Goal: Task Accomplishment & Management: Complete application form

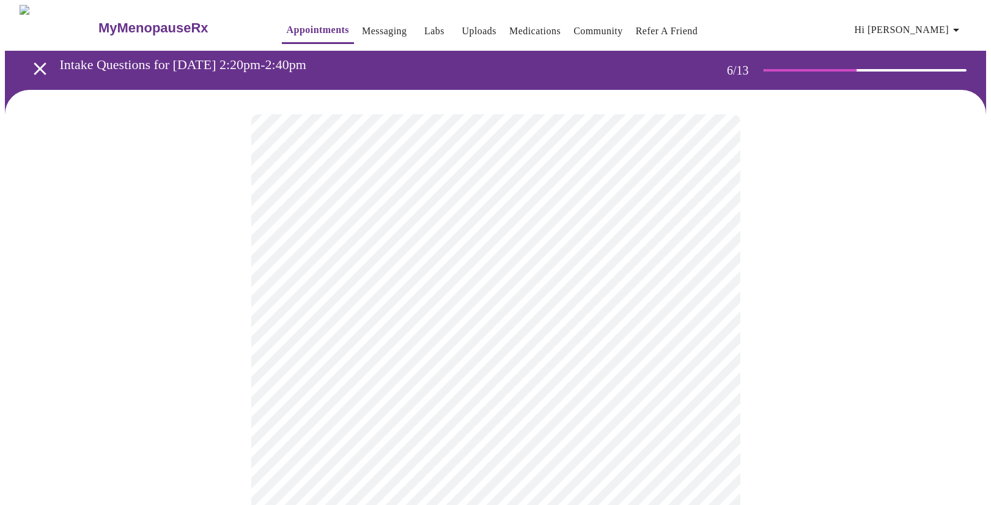
scroll to position [57, 0]
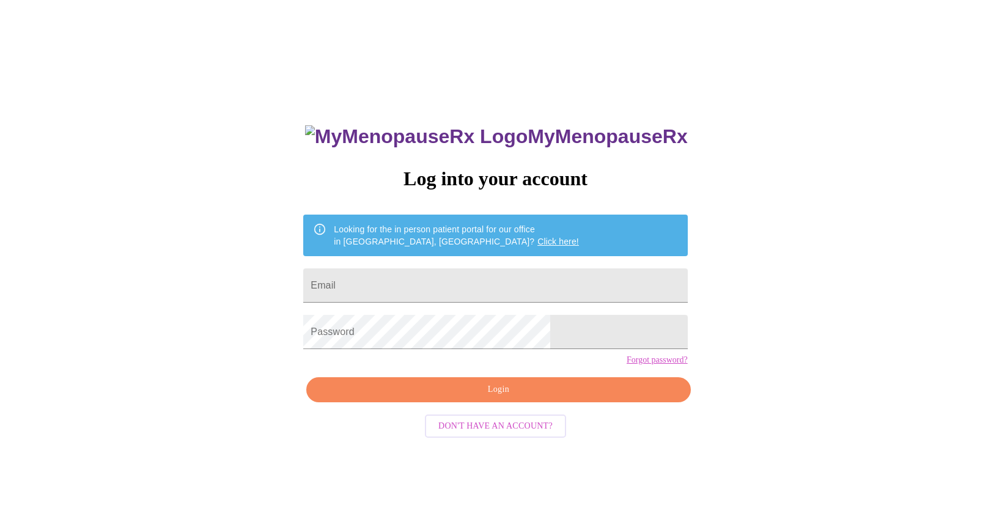
scroll to position [12, 0]
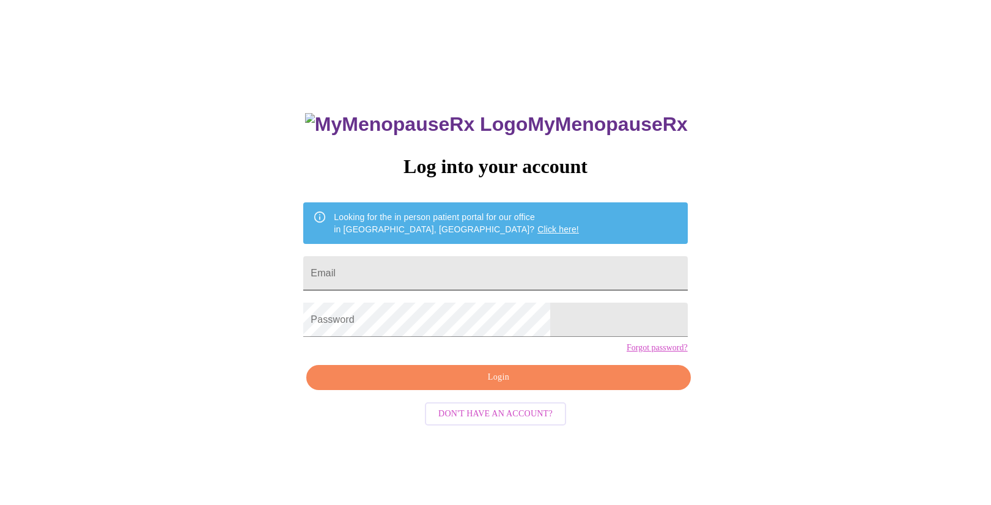
click at [464, 272] on input "Email" at bounding box center [495, 273] width 384 height 34
click at [455, 278] on input "Email" at bounding box center [495, 273] width 384 height 34
type input "[EMAIL_ADDRESS][DOMAIN_NAME]"
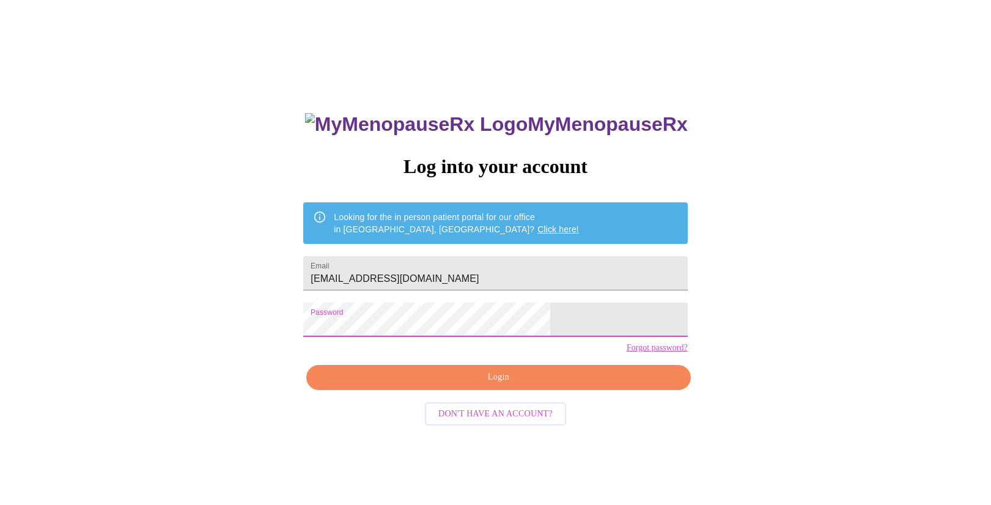
click at [453, 385] on span "Login" at bounding box center [498, 377] width 356 height 15
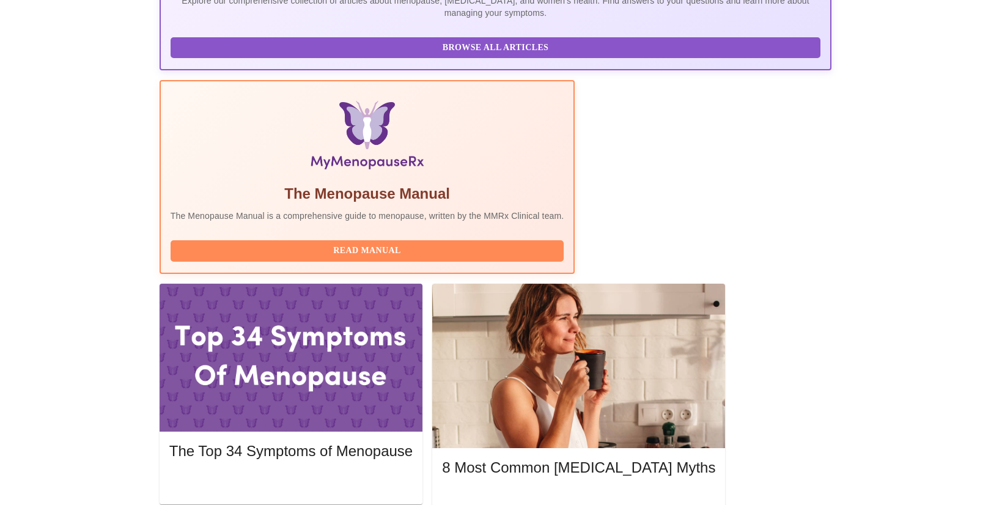
scroll to position [314, 0]
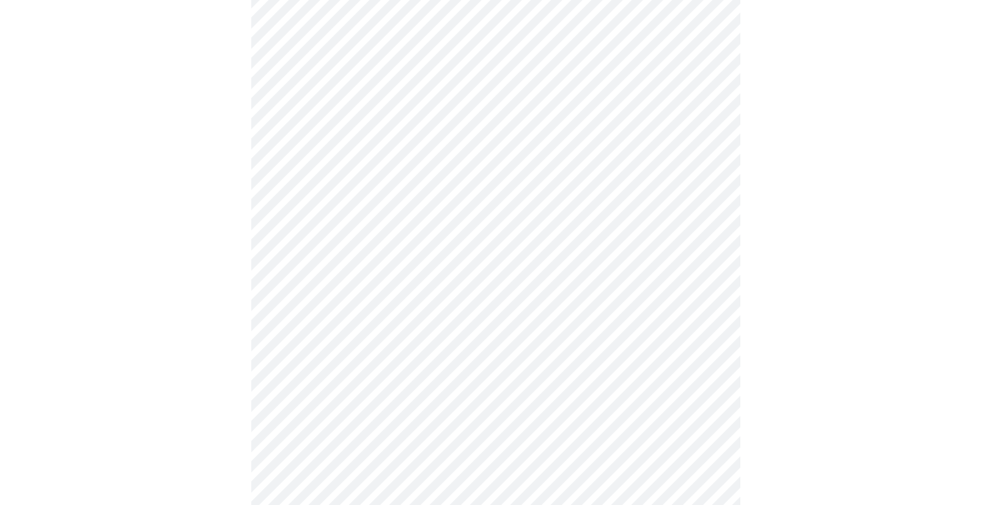
scroll to position [3010, 0]
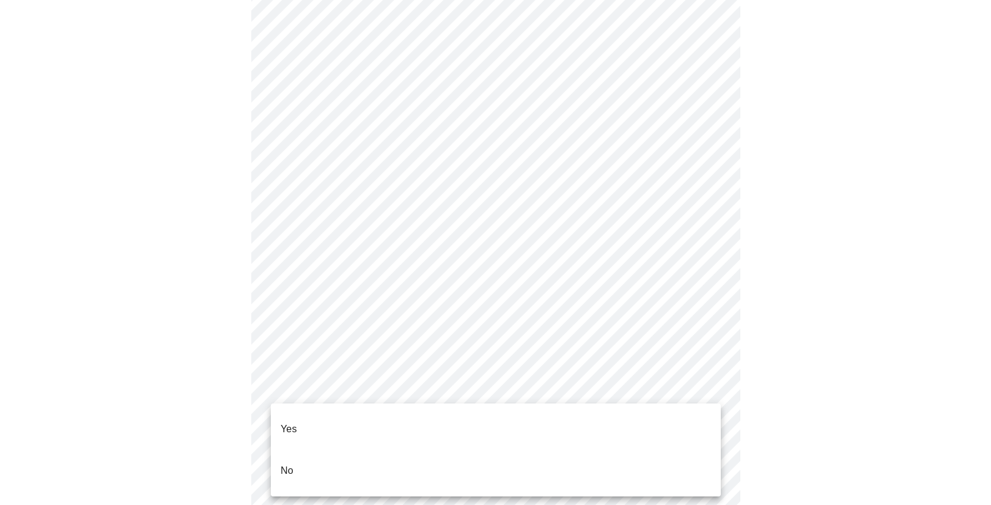
click at [495, 450] on li "No" at bounding box center [496, 471] width 450 height 42
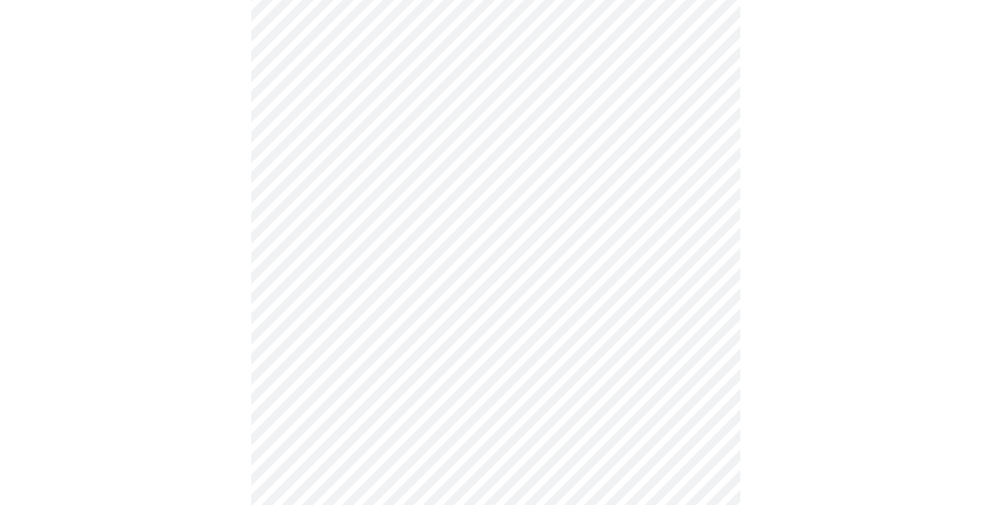
scroll to position [596, 0]
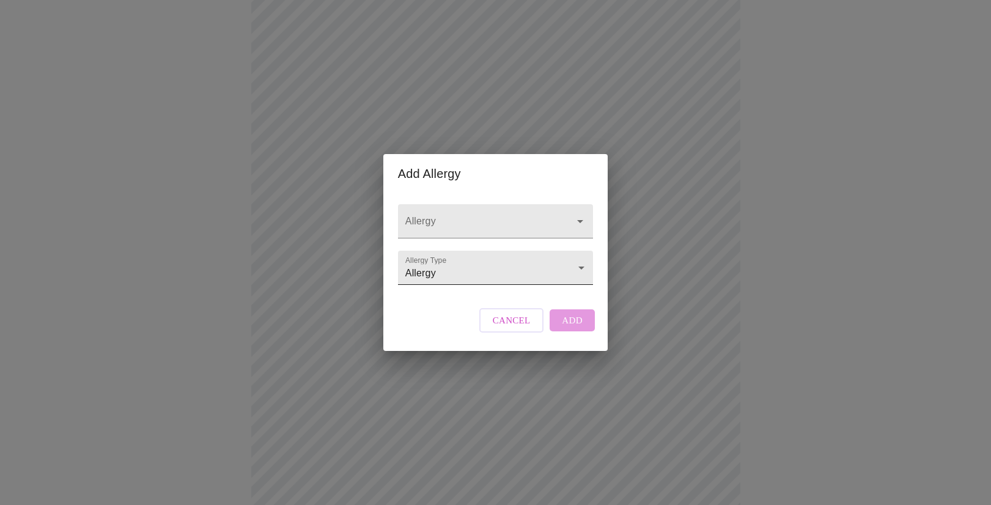
click at [446, 261] on li "Allergy" at bounding box center [495, 268] width 191 height 22
click at [463, 216] on input "Allergy" at bounding box center [478, 227] width 150 height 23
type input "penicillian"
click at [563, 338] on div "Cancel Add" at bounding box center [537, 320] width 122 height 37
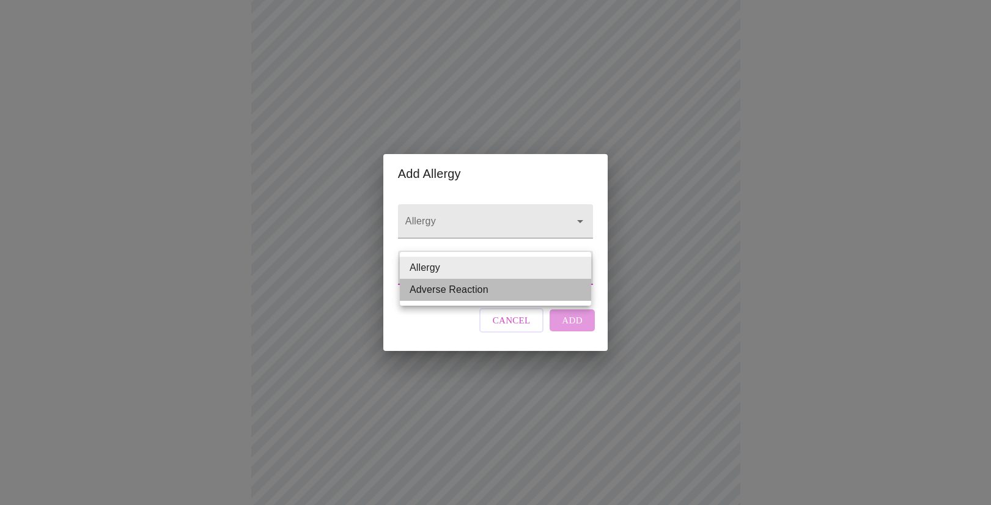
click at [495, 287] on li "Adverse Reaction" at bounding box center [495, 290] width 191 height 22
type input "Adverse Reaction"
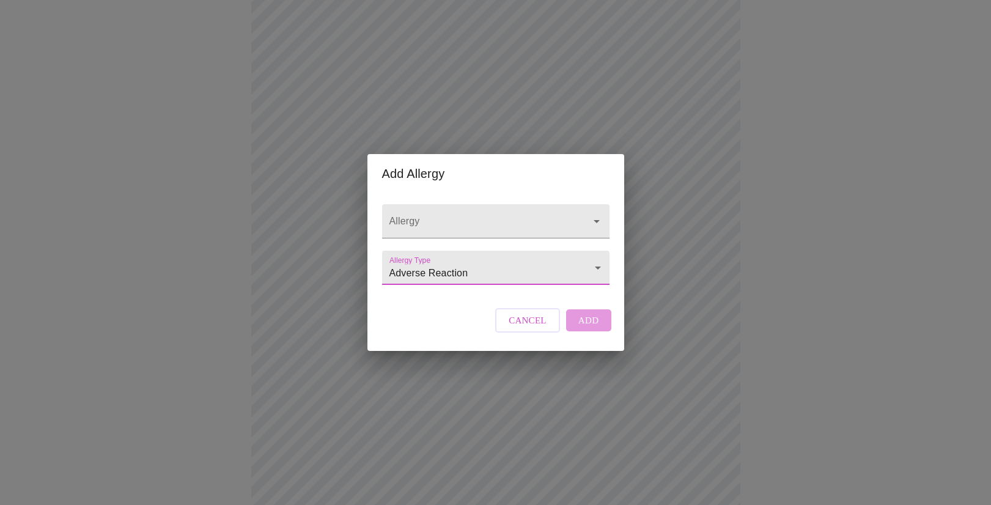
click at [572, 330] on div "Cancel Add" at bounding box center [553, 320] width 122 height 37
click at [754, 234] on div "Add Allergy Allergy Allergy Type Adverse Reaction Adverse Reaction Cancel Add" at bounding box center [495, 252] width 991 height 505
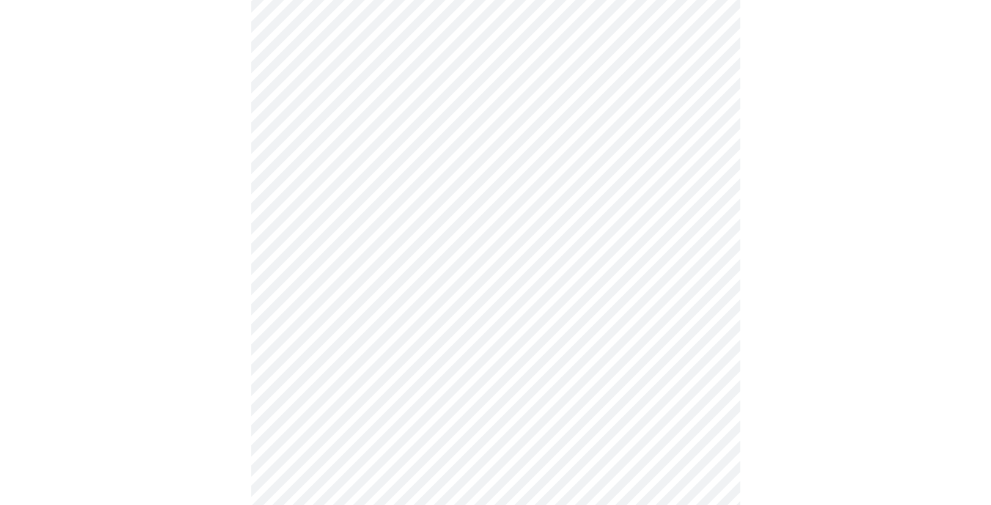
scroll to position [661, 0]
